Goal: Task Accomplishment & Management: Manage account settings

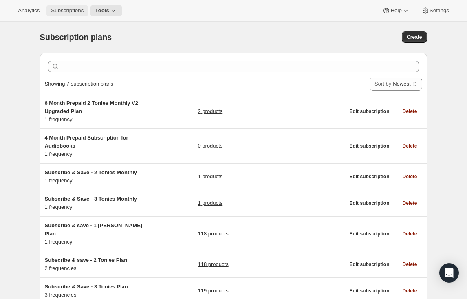
click at [64, 12] on span "Subscriptions" at bounding box center [67, 10] width 33 height 7
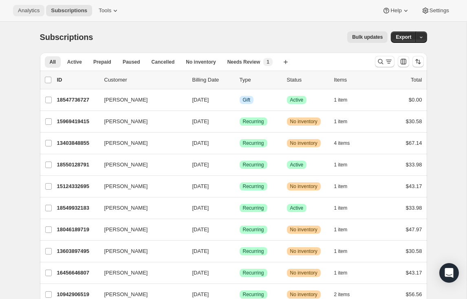
click at [30, 12] on span "Analytics" at bounding box center [29, 10] width 22 height 7
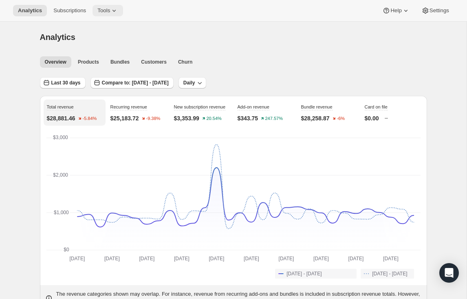
click at [118, 7] on icon at bounding box center [114, 11] width 8 height 8
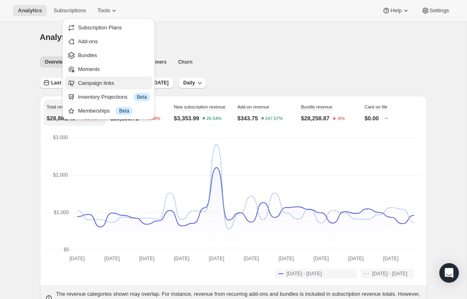
click at [108, 80] on span "Campaign links" at bounding box center [96, 83] width 36 height 6
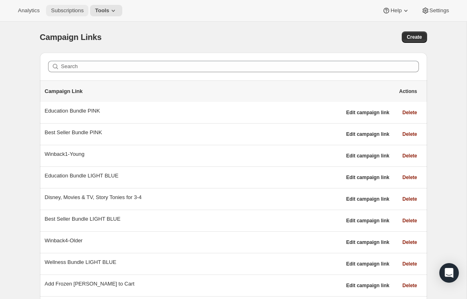
click at [76, 9] on span "Subscriptions" at bounding box center [67, 10] width 33 height 7
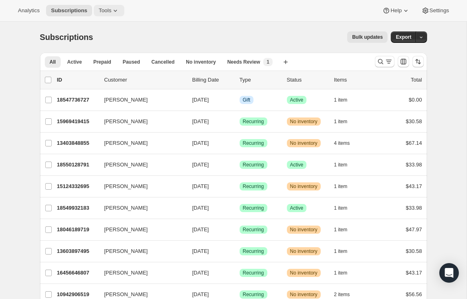
click at [111, 9] on span "Tools" at bounding box center [105, 10] width 13 height 7
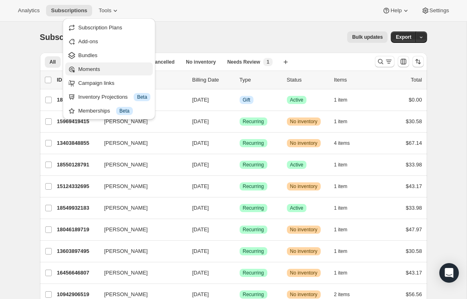
click at [103, 68] on span "Moments" at bounding box center [114, 69] width 72 height 8
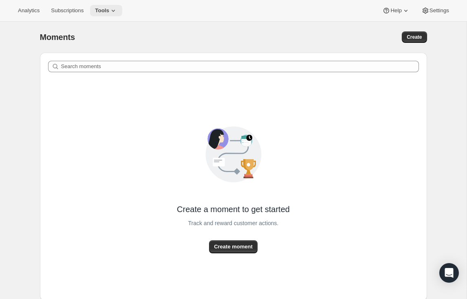
click at [113, 7] on icon at bounding box center [113, 11] width 8 height 8
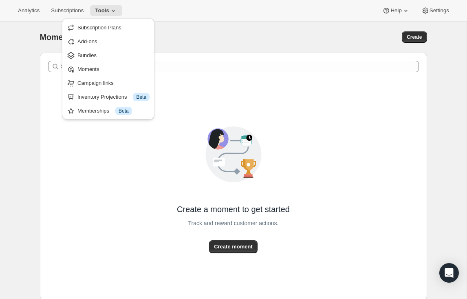
click at [163, 30] on div "Moments. This page is ready Moments Create" at bounding box center [233, 37] width 387 height 31
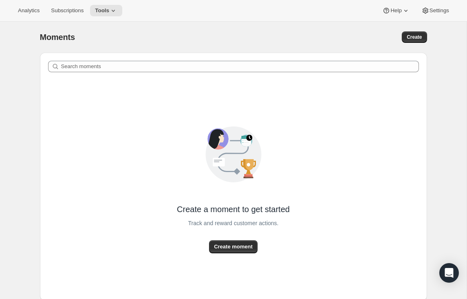
click at [238, 32] on div "Moments Create" at bounding box center [233, 36] width 387 height 11
click at [139, 27] on div "Moments. This page is ready Moments Create" at bounding box center [233, 37] width 387 height 31
click at [34, 15] on button "Analytics" at bounding box center [28, 10] width 31 height 11
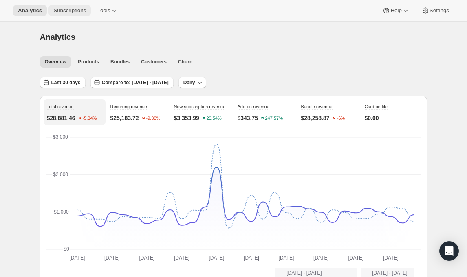
click at [71, 14] on button "Subscriptions" at bounding box center [69, 10] width 42 height 11
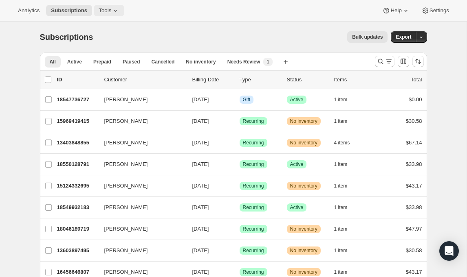
click at [119, 8] on icon at bounding box center [115, 11] width 8 height 8
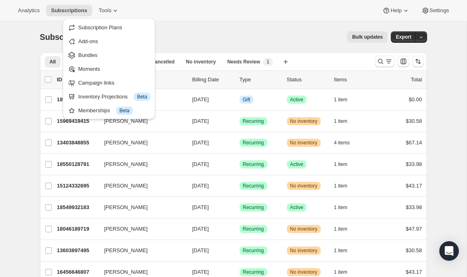
click at [191, 21] on div "Analytics Subscriptions Tools Help Settings" at bounding box center [233, 11] width 467 height 22
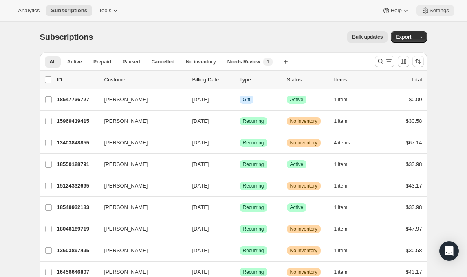
click at [423, 13] on icon at bounding box center [425, 11] width 6 height 6
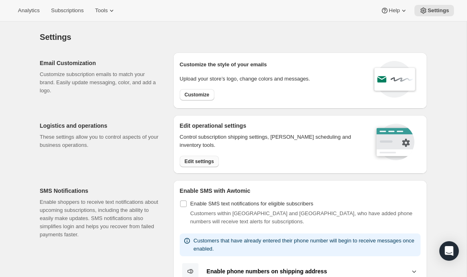
click at [208, 161] on span "Edit settings" at bounding box center [198, 161] width 29 height 7
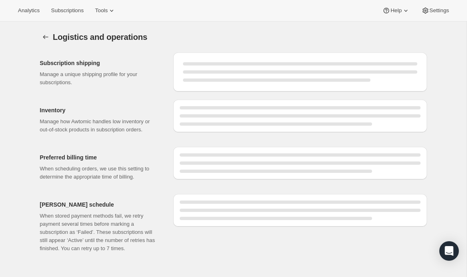
select select "DAY"
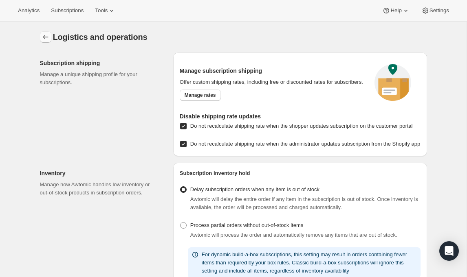
click at [44, 36] on icon "Settings" at bounding box center [46, 37] width 8 height 8
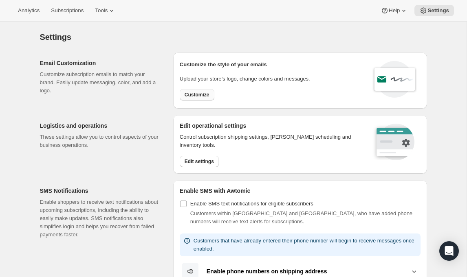
click at [202, 97] on span "Customize" at bounding box center [196, 95] width 25 height 7
select select "subscriptionMessage"
select select "5"
select select "15"
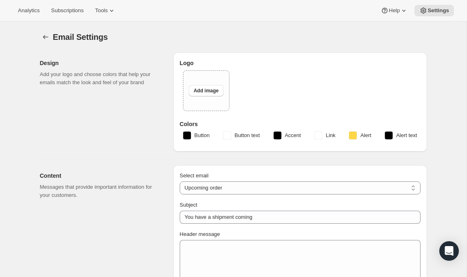
type input "Your subscription has shipped"
select select "4"
type input "tonies®"
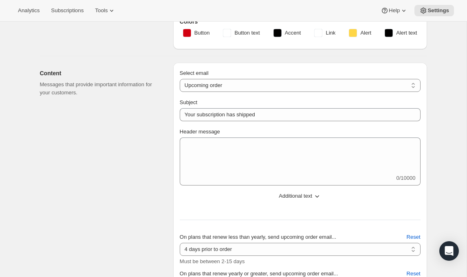
scroll to position [92, 0]
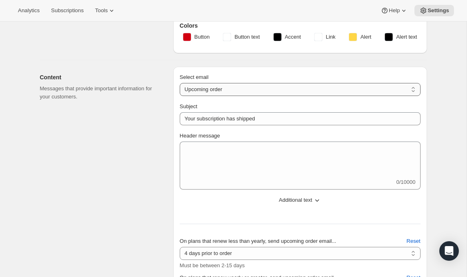
click at [324, 86] on select "New subscription Upcoming order Failed payment Delayed subscription (inventory …" at bounding box center [300, 89] width 241 height 13
select select "failedPaymentMessage"
click at [180, 83] on select "New subscription Upcoming order Failed payment Delayed subscription (inventory …" at bounding box center [300, 89] width 241 height 13
type input "Please update your subscription payment method"
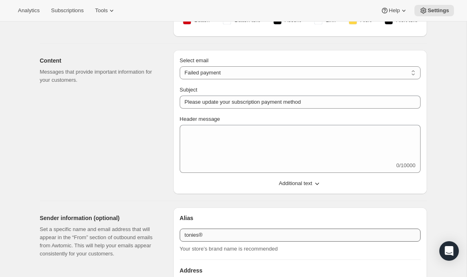
scroll to position [101, 0]
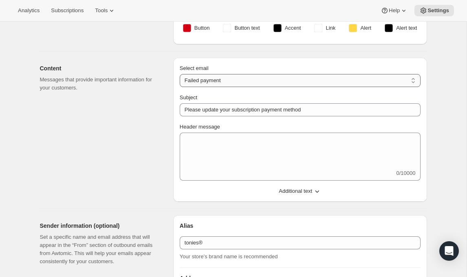
click at [234, 81] on select "New subscription Upcoming order Failed payment Delayed subscription (inventory …" at bounding box center [300, 80] width 241 height 13
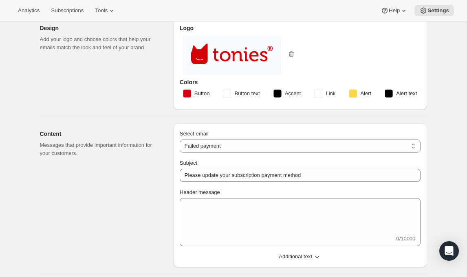
scroll to position [51, 0]
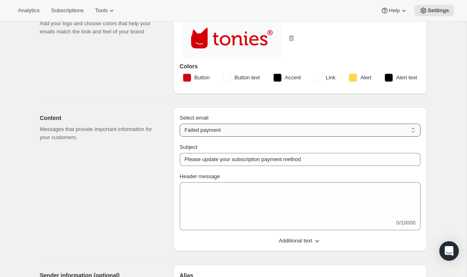
click at [216, 126] on select "New subscription Upcoming order Failed payment Delayed subscription (inventory …" at bounding box center [300, 130] width 241 height 13
select select "welcomeMessage"
click at [180, 124] on select "New subscription Upcoming order Failed payment Delayed subscription (inventory …" at bounding box center [300, 130] width 241 height 13
type input "Your subscription is confirmed"
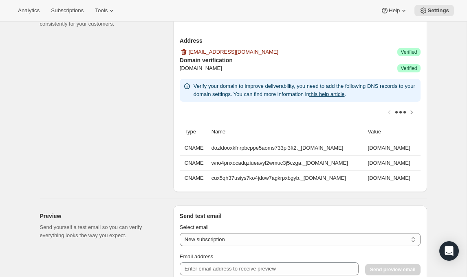
scroll to position [316, 0]
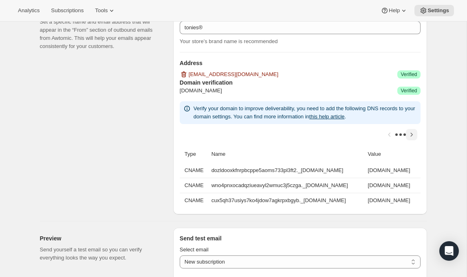
click at [413, 135] on icon "Scroll table right one column" at bounding box center [411, 135] width 8 height 8
click at [391, 136] on icon "Scroll table left one column" at bounding box center [389, 135] width 8 height 8
click at [345, 169] on td "dozldooxkfnrpbcppe5aoms733pl3ft2._[DOMAIN_NAME]" at bounding box center [287, 170] width 156 height 15
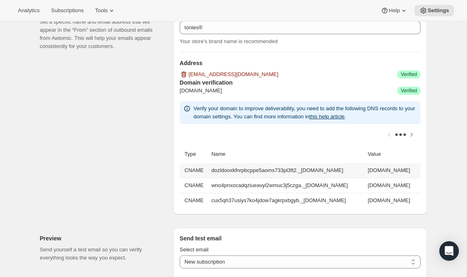
drag, startPoint x: 208, startPoint y: 171, endPoint x: 397, endPoint y: 170, distance: 189.4
click at [365, 170] on td "dozldooxkfnrpbcppe5aoms733pl3ft2._[DOMAIN_NAME]" at bounding box center [287, 170] width 156 height 15
copy td "dozldooxkfnrpbcppe5aoms733pl3ft2._[DOMAIN_NAME]"
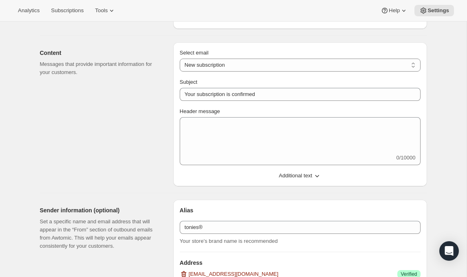
scroll to position [108, 0]
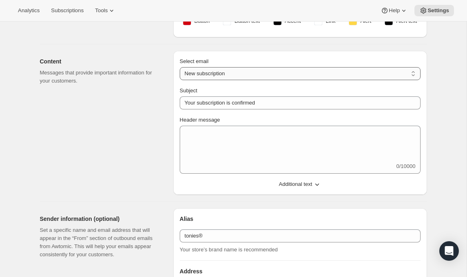
click at [250, 71] on select "New subscription Upcoming order Failed payment Delayed subscription (inventory …" at bounding box center [300, 73] width 241 height 13
select select "failedPaymentMessage"
click at [180, 67] on select "New subscription Upcoming order Failed payment Delayed subscription (inventory …" at bounding box center [300, 73] width 241 height 13
type input "Please update your subscription payment method"
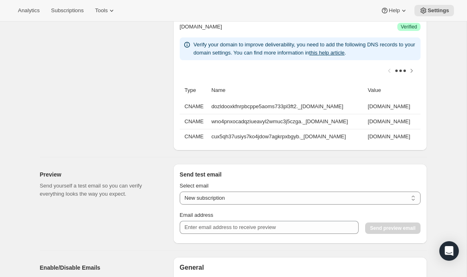
scroll to position [382, 0]
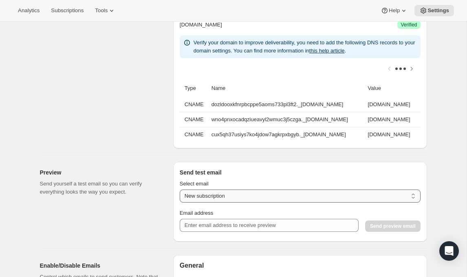
click at [259, 195] on select "New subscription Upcoming order Payment failure Delayed subscription Updated su…" at bounding box center [300, 196] width 241 height 13
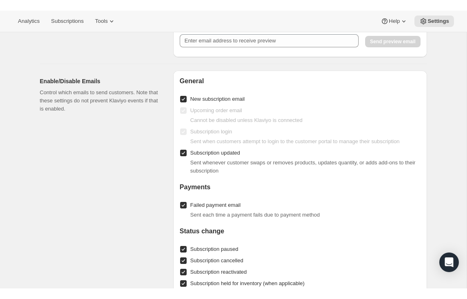
scroll to position [407, 0]
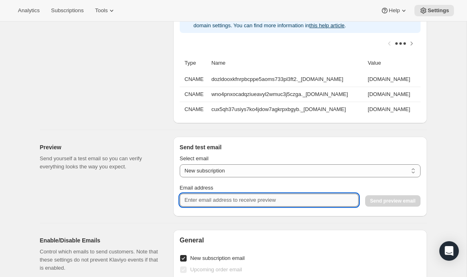
click at [294, 203] on input "Email address" at bounding box center [269, 200] width 179 height 13
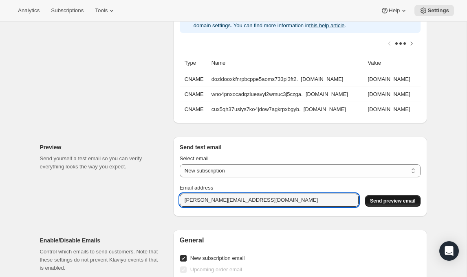
type input "[PERSON_NAME][EMAIL_ADDRESS][DOMAIN_NAME]"
click at [384, 204] on button "Send preview email" at bounding box center [392, 200] width 55 height 11
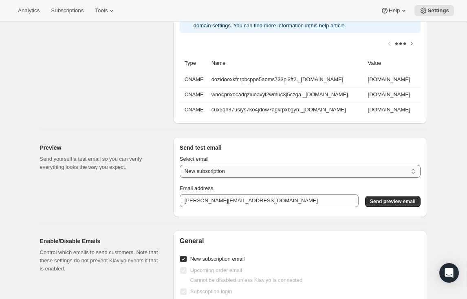
click at [251, 173] on select "New subscription Upcoming order Payment failure Delayed subscription Updated su…" at bounding box center [300, 171] width 241 height 13
select select "upcoming-subscription"
click at [180, 165] on select "New subscription Upcoming order Payment failure Delayed subscription Updated su…" at bounding box center [300, 171] width 241 height 13
click at [247, 171] on select "New subscription Upcoming order Payment failure Delayed subscription Updated su…" at bounding box center [300, 171] width 241 height 13
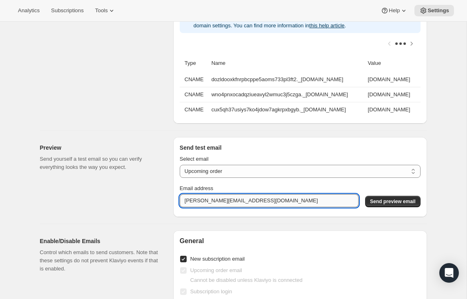
click at [292, 202] on input "[PERSON_NAME][EMAIL_ADDRESS][DOMAIN_NAME]" at bounding box center [269, 200] width 179 height 13
click at [395, 198] on span "Send preview email" at bounding box center [392, 201] width 45 height 7
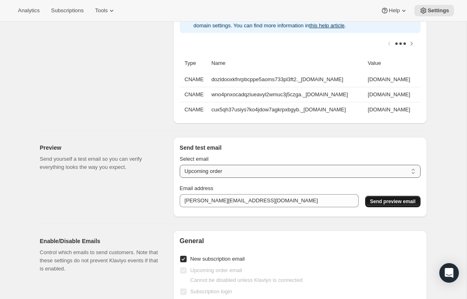
click at [214, 171] on select "New subscription Upcoming order Payment failure Delayed subscription Updated su…" at bounding box center [300, 171] width 241 height 13
